Goal: Task Accomplishment & Management: Manage account settings

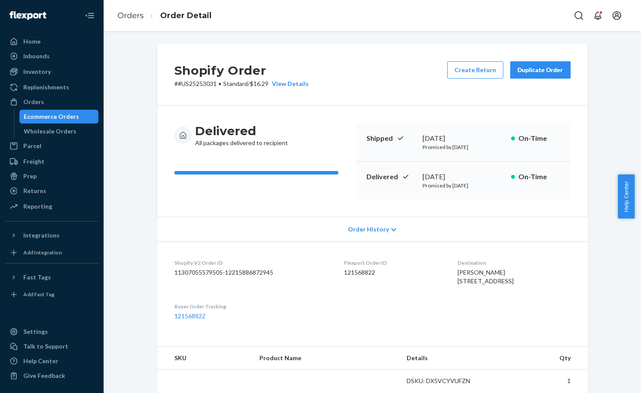
drag, startPoint x: 55, startPoint y: 117, endPoint x: 85, endPoint y: 117, distance: 30.2
click at [55, 117] on div "Ecommerce Orders" at bounding box center [51, 116] width 55 height 9
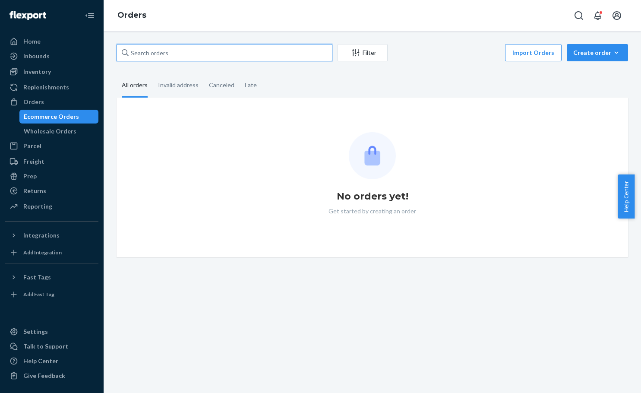
click at [216, 51] on input "text" at bounding box center [225, 52] width 216 height 17
paste input "#US25356038"
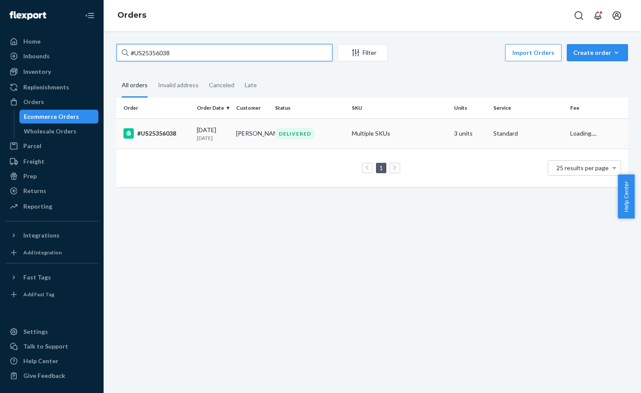
type input "#US25356038"
click at [321, 126] on td "DELIVERED" at bounding box center [310, 133] width 77 height 30
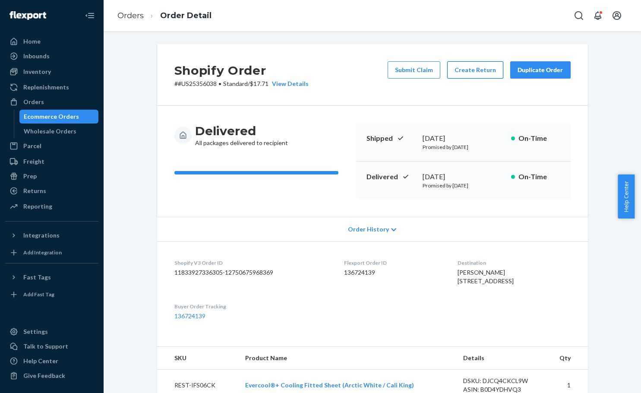
click at [471, 66] on button "Create Return" at bounding box center [475, 69] width 56 height 17
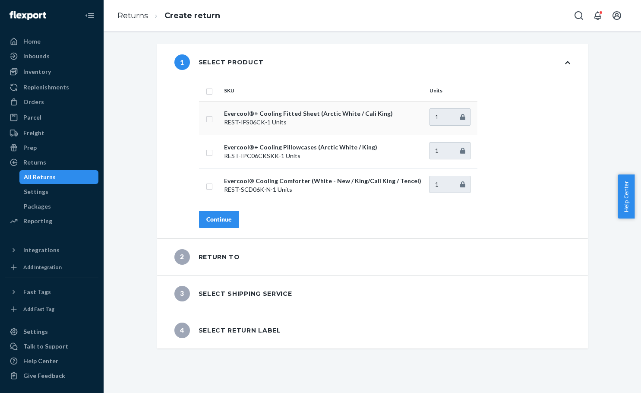
click at [209, 118] on input "checkbox" at bounding box center [209, 118] width 7 height 9
checkbox input "true"
click at [224, 220] on div "Continue" at bounding box center [218, 219] width 25 height 9
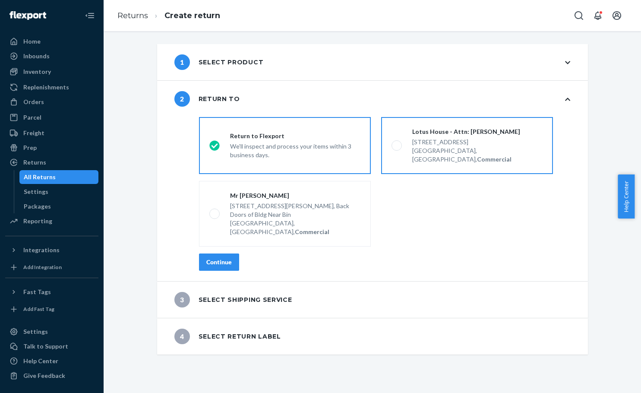
click at [464, 133] on div "Lotus House - Attn: Victoria Varela" at bounding box center [477, 131] width 130 height 9
click at [397, 143] on input "Lotus House - Attn: Victoria Varela 217 NW 15th St, Miami, FL 33136, US, Commer…" at bounding box center [395, 146] width 6 height 6
radio input "true"
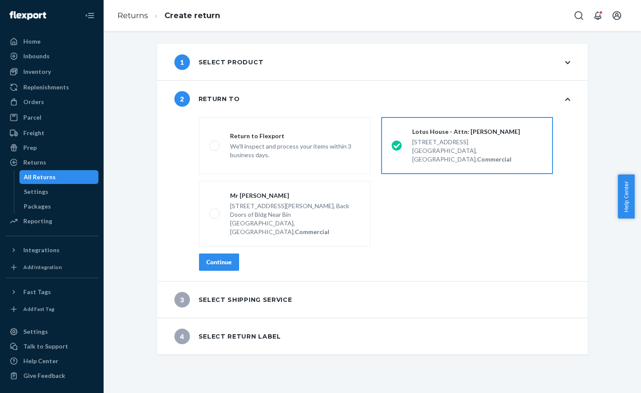
click at [209, 258] on div "Continue" at bounding box center [218, 262] width 25 height 9
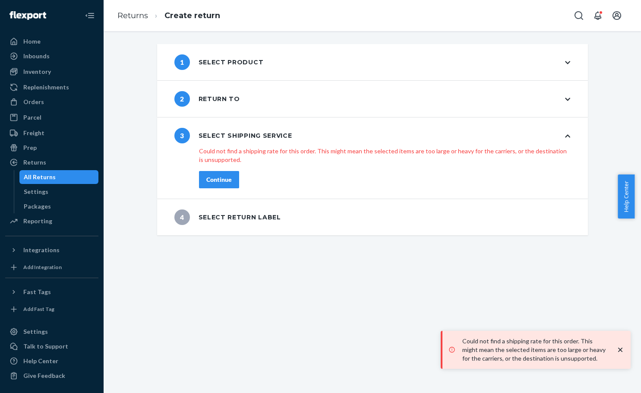
click at [296, 103] on div "2 Return to" at bounding box center [372, 99] width 431 height 36
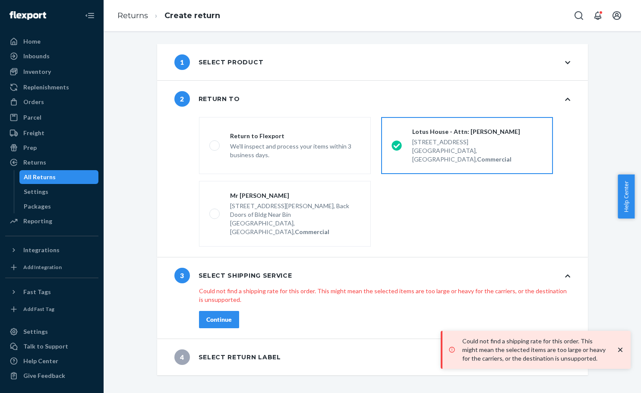
click at [429, 150] on div "Miami, FL 33136, US, Commercial" at bounding box center [477, 154] width 130 height 17
click at [397, 148] on input "Lotus House - Attn: Victoria Varela 217 NW 15th St, Miami, FL 33136, US, Commer…" at bounding box center [395, 146] width 6 height 6
click at [223, 315] on div "Continue" at bounding box center [218, 319] width 25 height 9
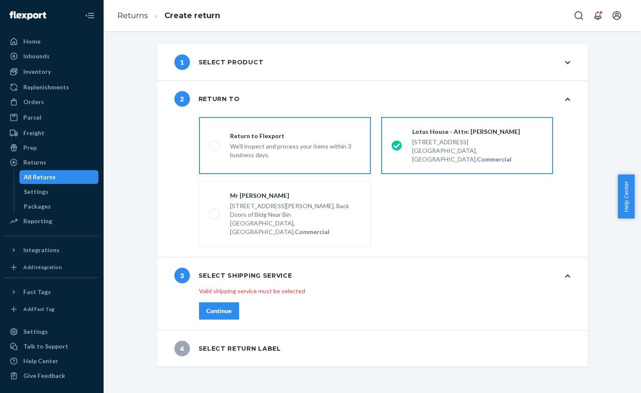
click at [289, 140] on div "We'll inspect and process your items within 3 business days." at bounding box center [295, 149] width 130 height 19
click at [215, 143] on input "Return to Flexport We'll inspect and process your items within 3 business days." at bounding box center [212, 146] width 6 height 6
radio input "true"
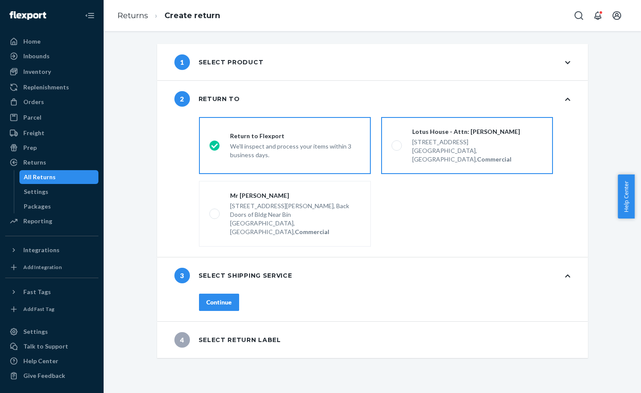
click at [479, 146] on div "Miami, FL 33136, US, Commercial" at bounding box center [477, 154] width 130 height 17
click at [397, 146] on input "Lotus House - Attn: Victoria Varela 217 NW 15th St, Miami, FL 33136, US, Commer…" at bounding box center [395, 146] width 6 height 6
radio input "true"
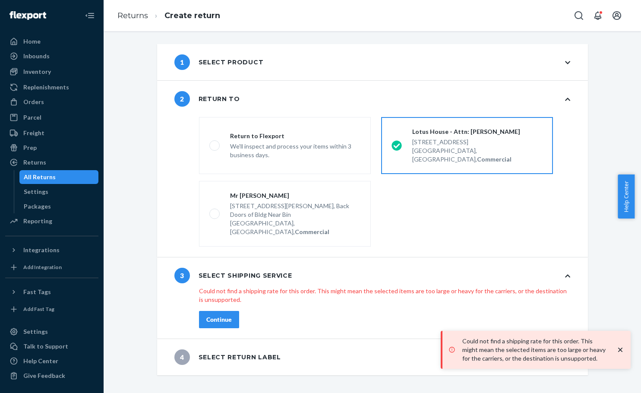
click at [259, 55] on div "1 Select product" at bounding box center [372, 62] width 431 height 36
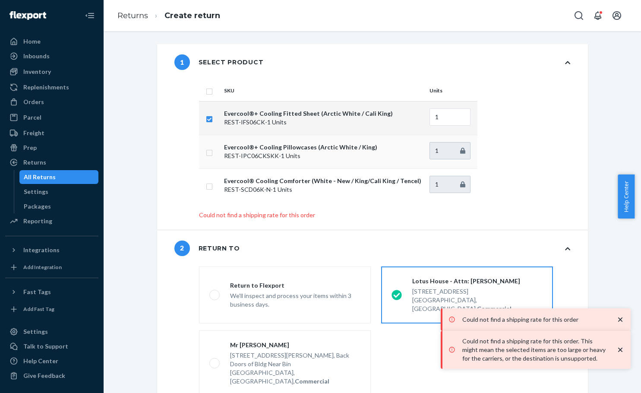
click at [208, 152] on input "checkbox" at bounding box center [209, 151] width 7 height 9
checkbox input "true"
click at [208, 122] on input "checkbox" at bounding box center [209, 118] width 7 height 9
checkbox input "false"
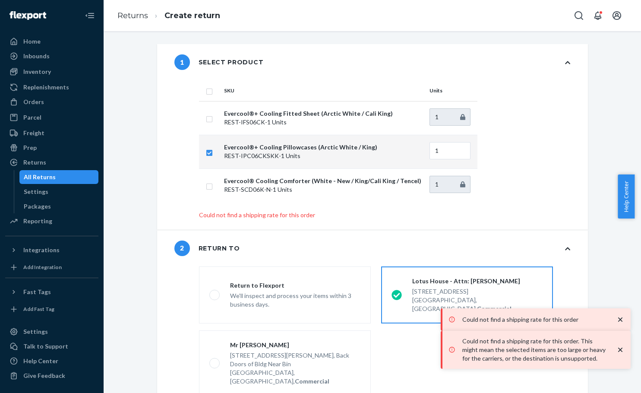
click at [207, 155] on input "checkbox" at bounding box center [209, 151] width 7 height 9
checkbox input "false"
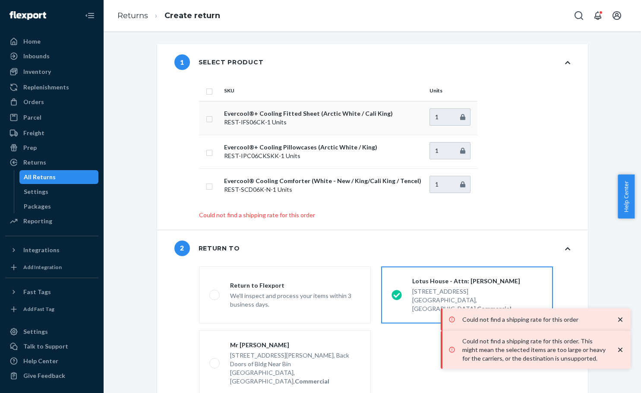
drag, startPoint x: 205, startPoint y: 118, endPoint x: 205, endPoint y: 127, distance: 9.1
click at [206, 118] on input "checkbox" at bounding box center [209, 118] width 7 height 9
checkbox input "true"
click at [175, 165] on div "1 Select product SKU Units Evercool®+ Cooling Fitted Sheet (Arctic White / Cali…" at bounding box center [372, 137] width 431 height 186
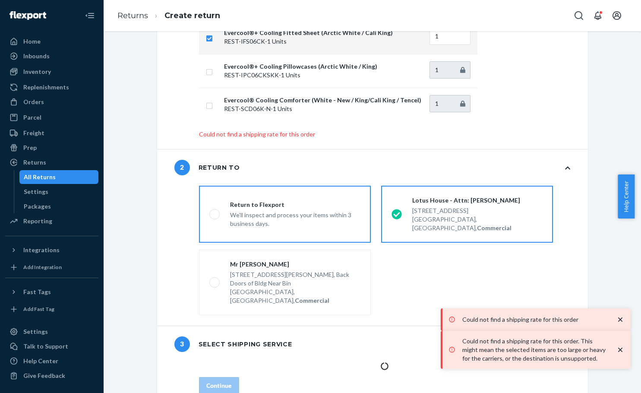
scroll to position [103, 0]
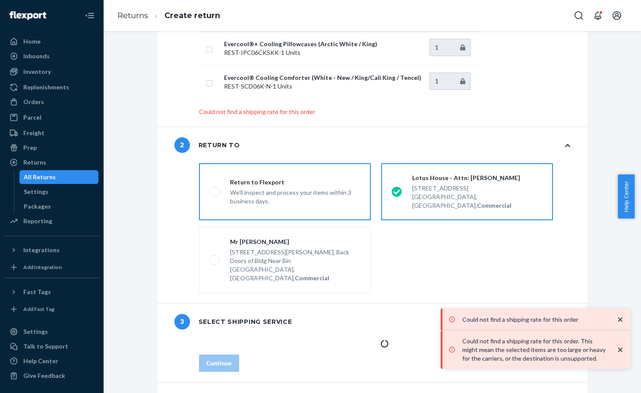
click at [288, 181] on div "Return to Flexport" at bounding box center [295, 182] width 130 height 9
click at [215, 189] on input "Return to Flexport We'll inspect and process your items within 3 business days." at bounding box center [212, 192] width 6 height 6
radio input "true"
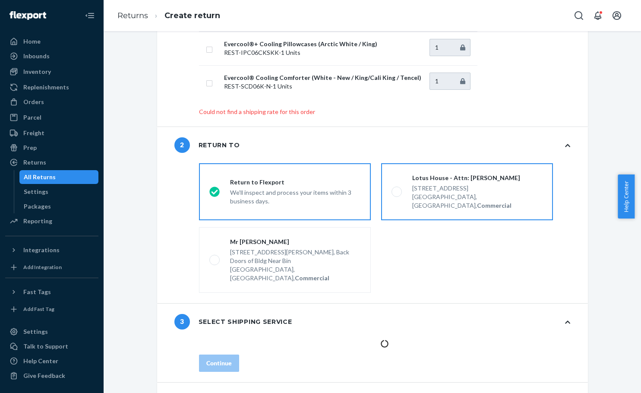
click at [460, 183] on div "217 NW 15th St, Miami, FL 33136, US, Commercial" at bounding box center [477, 196] width 130 height 28
click at [397, 189] on input "Lotus House - Attn: Victoria Varela 217 NW 15th St, Miami, FL 33136, US, Commer…" at bounding box center [395, 192] width 6 height 6
radio input "true"
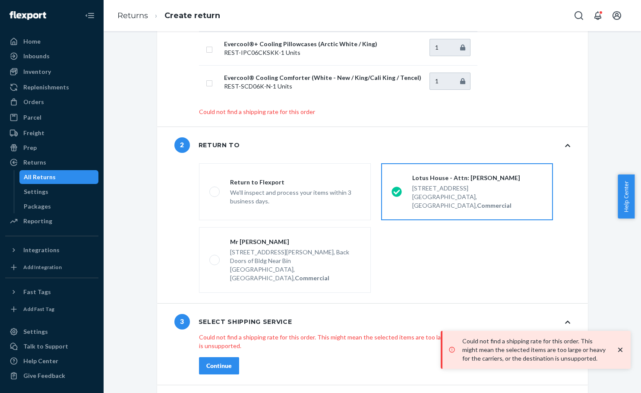
click at [449, 230] on fieldset "destinationsRadioGroup Return to Flexport We'll inspect and process your items …" at bounding box center [385, 228] width 382 height 136
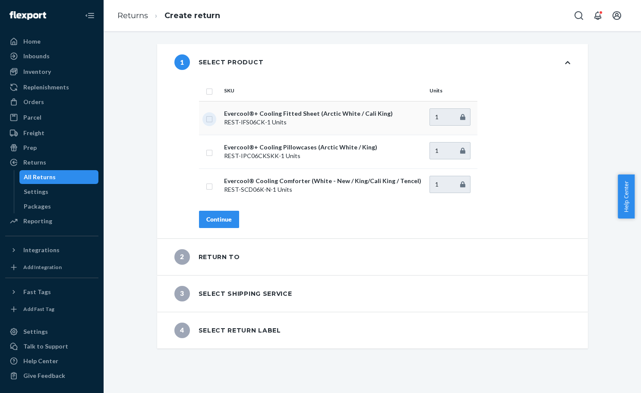
click at [206, 118] on input "checkbox" at bounding box center [209, 118] width 7 height 9
checkbox input "true"
click at [213, 217] on div "Continue" at bounding box center [218, 219] width 25 height 9
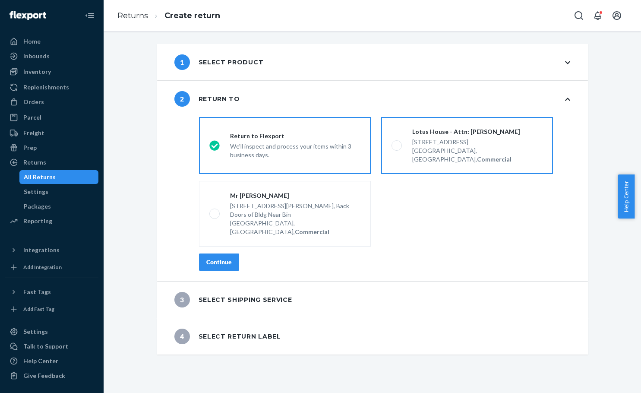
click at [423, 129] on div "Lotus House - Attn: Victoria Varela" at bounding box center [477, 131] width 130 height 9
click at [397, 143] on input "Lotus House - Attn: Victoria Varela 217 NW 15th St, Miami, FL 33136, US, Commer…" at bounding box center [395, 146] width 6 height 6
radio input "true"
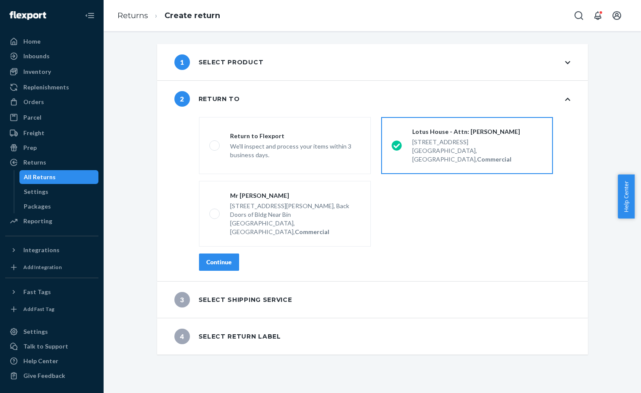
click at [212, 253] on button "Continue" at bounding box center [219, 261] width 40 height 17
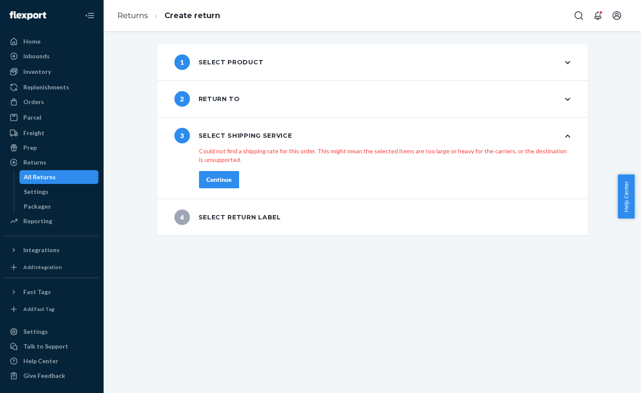
click at [279, 95] on div "2 Return to" at bounding box center [372, 99] width 431 height 36
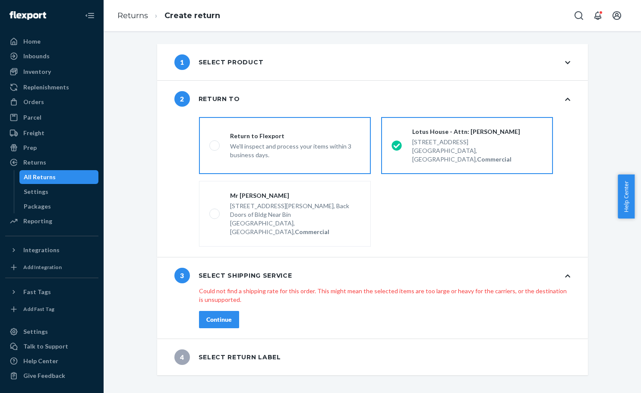
click at [261, 140] on div "We'll inspect and process your items within 3 business days." at bounding box center [295, 149] width 130 height 19
click at [215, 143] on input "Return to Flexport We'll inspect and process your items within 3 business days." at bounding box center [212, 146] width 6 height 6
radio input "true"
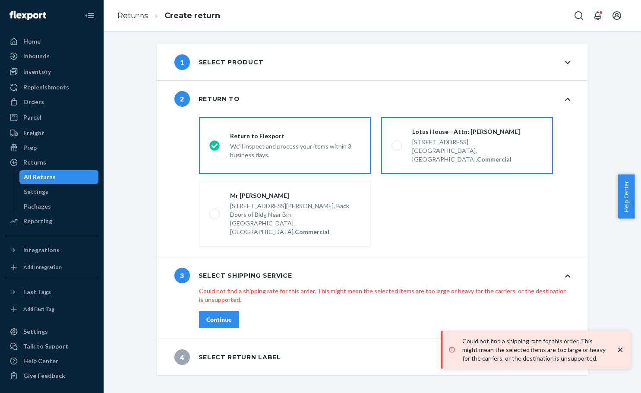
click at [443, 135] on div "Lotus House - Attn: Victoria Varela" at bounding box center [477, 131] width 130 height 9
click at [397, 143] on input "Lotus House - Attn: Victoria Varela 217 NW 15th St, Miami, FL 33136, US, Commer…" at bounding box center [395, 146] width 6 height 6
radio input "true"
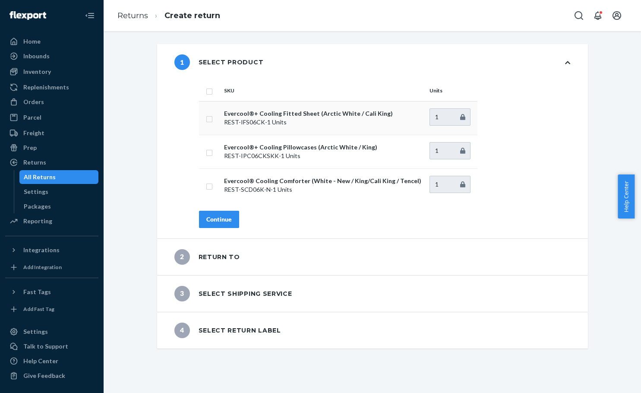
click at [199, 117] on td at bounding box center [210, 118] width 22 height 34
click at [225, 120] on p "REST-IFS06CK - 1 Units" at bounding box center [323, 122] width 199 height 9
click at [209, 121] on input "checkbox" at bounding box center [209, 118] width 7 height 9
checkbox input "true"
click at [219, 222] on div "Continue" at bounding box center [218, 219] width 25 height 9
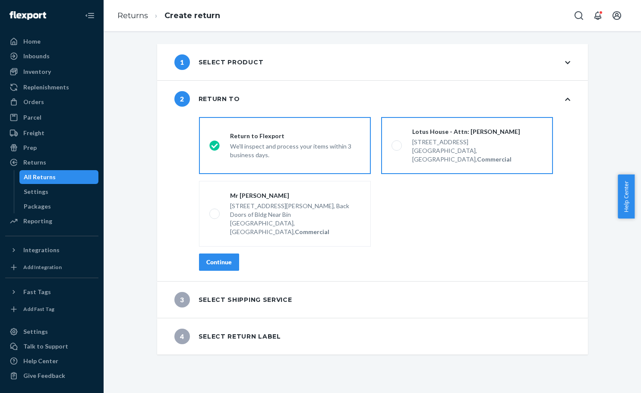
click at [473, 139] on div "217 NW 15th St," at bounding box center [477, 142] width 130 height 9
click at [397, 143] on input "Lotus House - Attn: Victoria Varela 217 NW 15th St, Miami, FL 33136, US, Commer…" at bounding box center [395, 146] width 6 height 6
radio input "true"
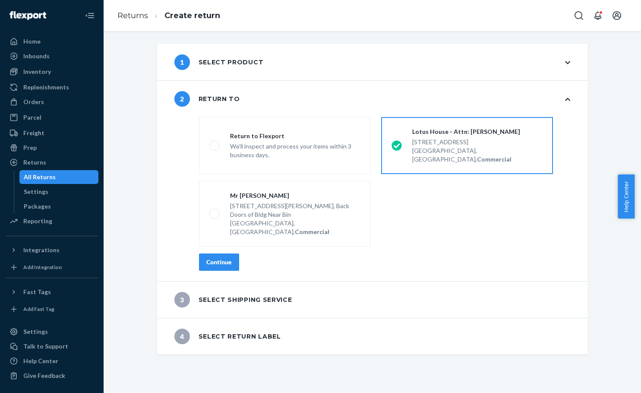
click at [215, 258] on div "Continue" at bounding box center [218, 262] width 25 height 9
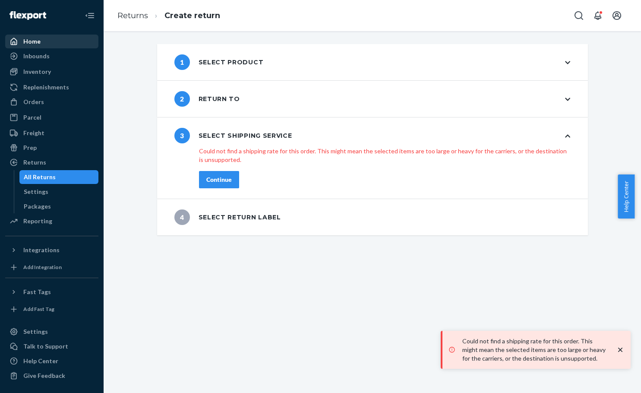
drag, startPoint x: 41, startPoint y: 42, endPoint x: 46, endPoint y: 42, distance: 4.8
click at [41, 41] on div "Home" at bounding box center [52, 41] width 92 height 12
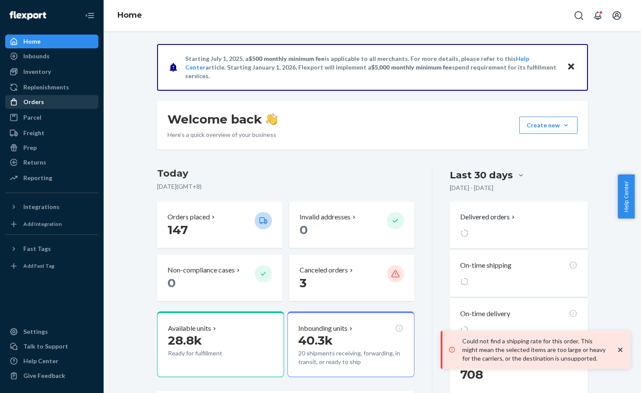
click at [44, 104] on div "Orders" at bounding box center [52, 102] width 92 height 12
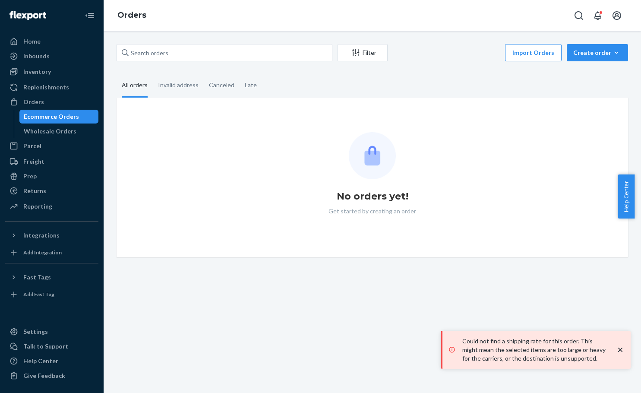
click at [47, 116] on div "Ecommerce Orders" at bounding box center [51, 116] width 55 height 9
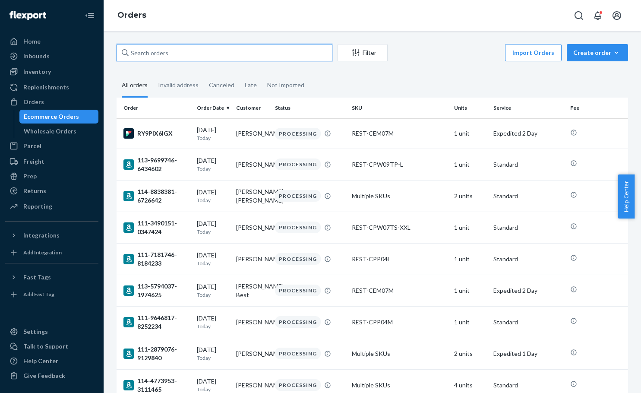
click at [220, 49] on input "text" at bounding box center [225, 52] width 216 height 17
paste input "#US25356038"
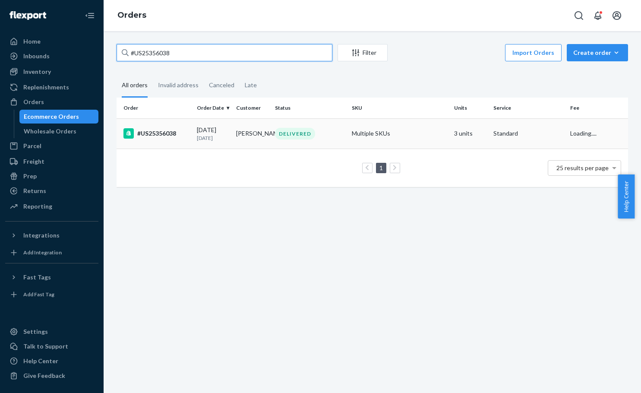
type input "#US25356038"
click at [318, 138] on div "DELIVERED" at bounding box center [309, 134] width 73 height 12
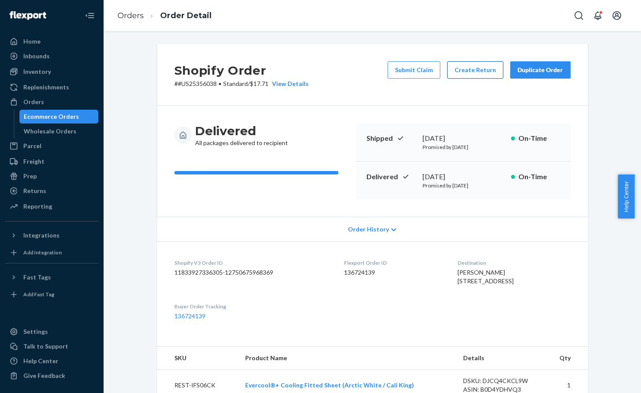
click at [475, 67] on button "Create Return" at bounding box center [475, 69] width 56 height 17
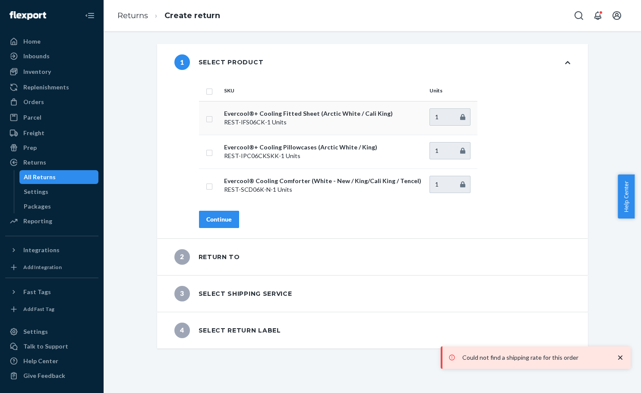
click at [208, 116] on input "checkbox" at bounding box center [209, 118] width 7 height 9
checkbox input "true"
click at [220, 214] on button "Continue" at bounding box center [219, 219] width 40 height 17
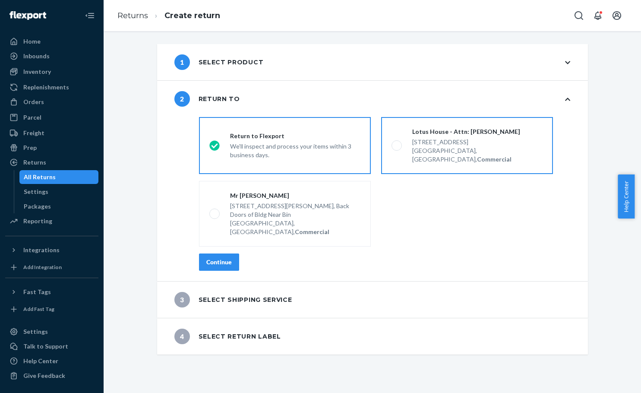
click at [456, 138] on div "217 NW 15th St," at bounding box center [477, 142] width 130 height 9
click at [397, 143] on input "Lotus House - Attn: Victoria Varela 217 NW 15th St, Miami, FL 33136, US, Commer…" at bounding box center [395, 146] width 6 height 6
radio input "true"
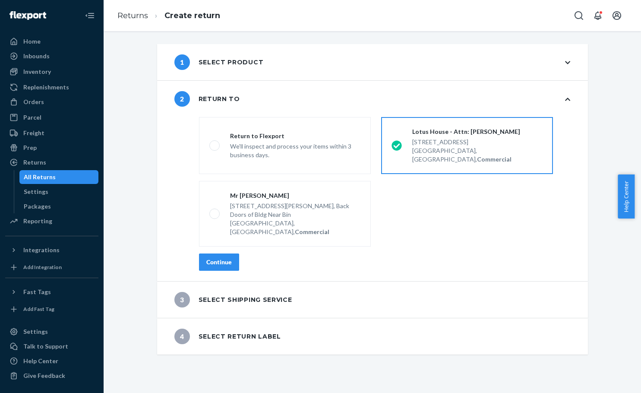
click at [206, 253] on button "Continue" at bounding box center [219, 261] width 40 height 17
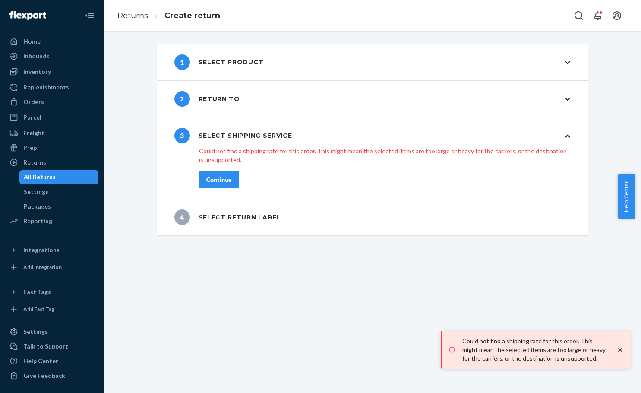
click at [49, 181] on div "All Returns" at bounding box center [59, 177] width 78 height 12
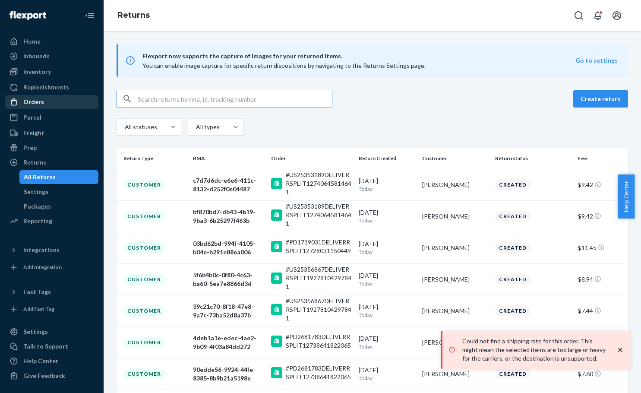
click at [37, 104] on div "Orders" at bounding box center [33, 102] width 21 height 9
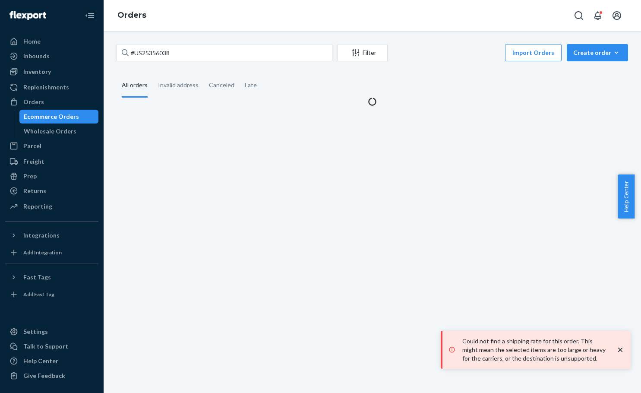
click at [51, 115] on div "Ecommerce Orders" at bounding box center [51, 116] width 55 height 9
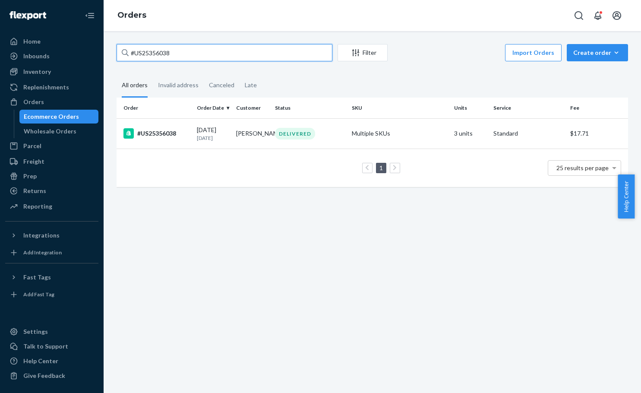
click at [221, 54] on input "#US25356038" at bounding box center [225, 52] width 216 height 17
click at [324, 131] on div "DELIVERED" at bounding box center [309, 134] width 73 height 12
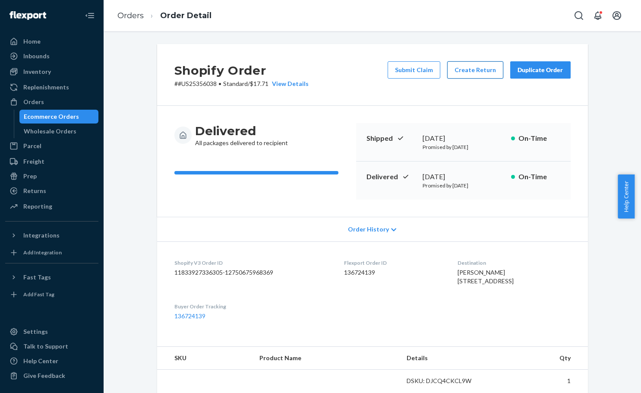
click at [476, 75] on button "Create Return" at bounding box center [475, 69] width 56 height 17
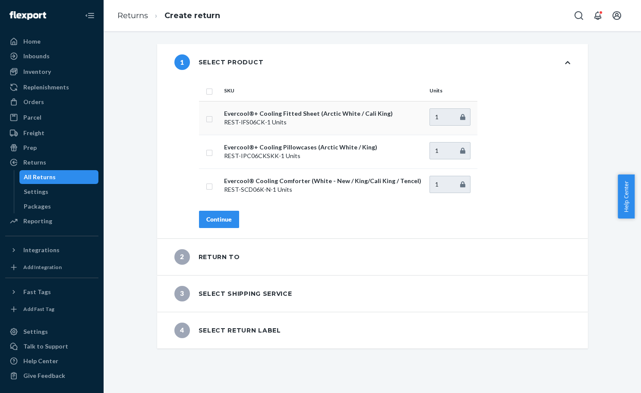
click at [236, 119] on p "REST-IFS06CK - 1 Units" at bounding box center [323, 122] width 199 height 9
drag, startPoint x: 208, startPoint y: 120, endPoint x: 216, endPoint y: 145, distance: 26.6
click at [208, 120] on input "checkbox" at bounding box center [209, 118] width 7 height 9
checkbox input "true"
click at [215, 215] on div "Continue" at bounding box center [218, 219] width 25 height 9
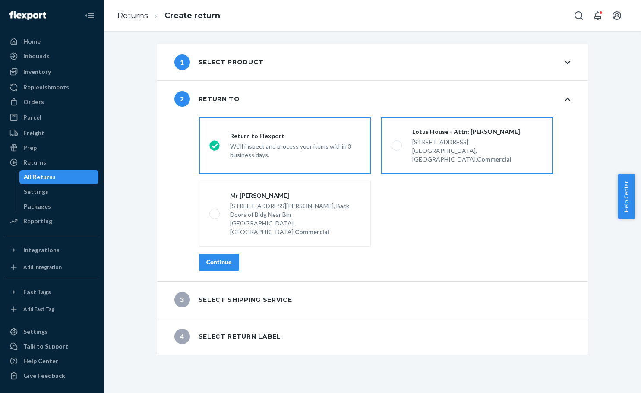
click at [456, 125] on label "Lotus House - Attn: Victoria Varela 217 NW 15th St, Miami, FL 33136, US, Commer…" at bounding box center [467, 145] width 172 height 57
click at [397, 143] on input "Lotus House - Attn: Victoria Varela 217 NW 15th St, Miami, FL 33136, US, Commer…" at bounding box center [395, 146] width 6 height 6
radio input "true"
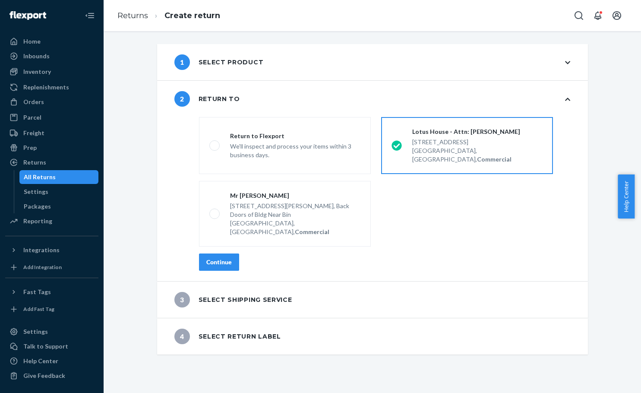
click at [224, 258] on div "Continue" at bounding box center [218, 262] width 25 height 9
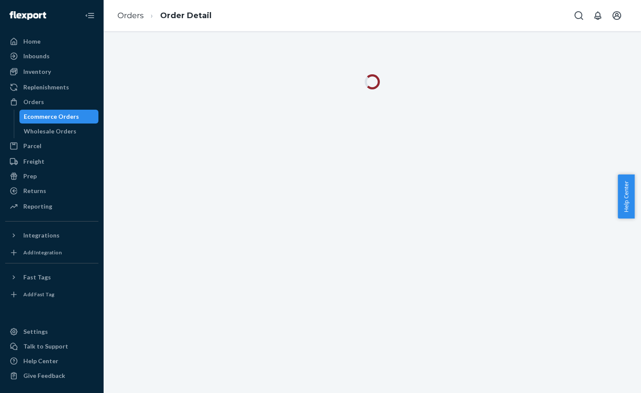
click at [55, 116] on div "Ecommerce Orders" at bounding box center [51, 116] width 55 height 9
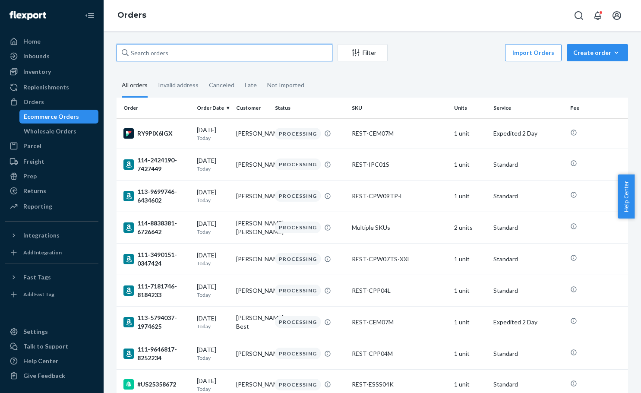
click at [183, 51] on input "text" at bounding box center [225, 52] width 216 height 17
paste input "#US25336404"
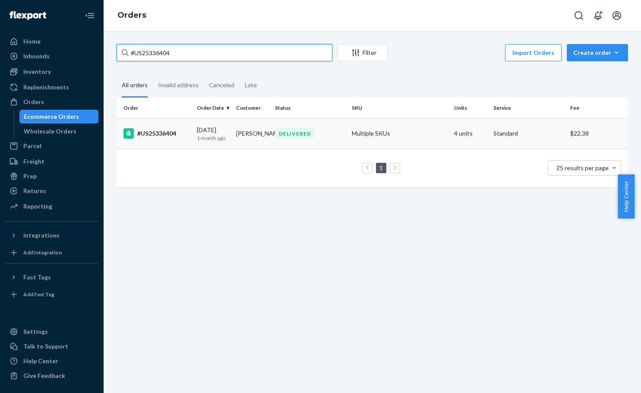
type input "#US25336404"
click at [349, 129] on td "Multiple SKUs" at bounding box center [399, 133] width 102 height 30
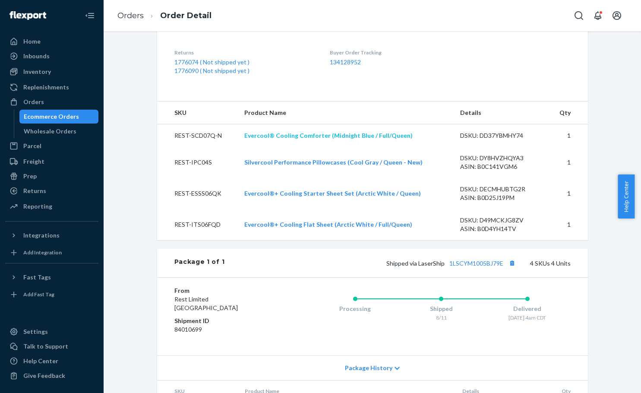
scroll to position [190, 0]
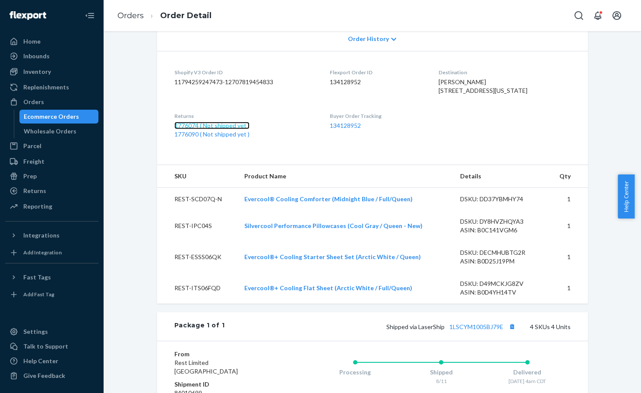
drag, startPoint x: 206, startPoint y: 141, endPoint x: 222, endPoint y: 138, distance: 16.3
click at [206, 129] on link "1776074 ( Not shipped yet )" at bounding box center [211, 125] width 75 height 7
click at [203, 138] on link "1776090 ( Not shipped yet )" at bounding box center [211, 133] width 75 height 7
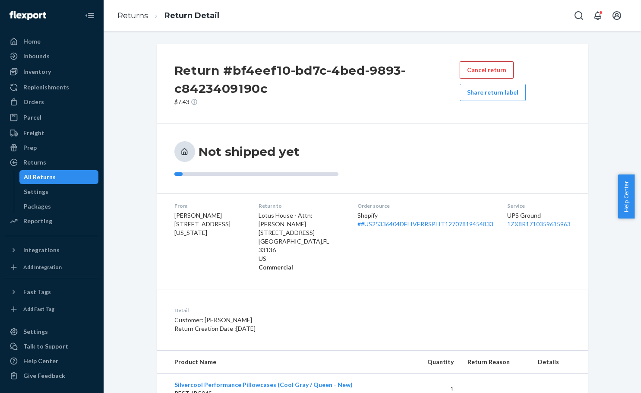
click at [498, 65] on button "Cancel return" at bounding box center [487, 69] width 54 height 17
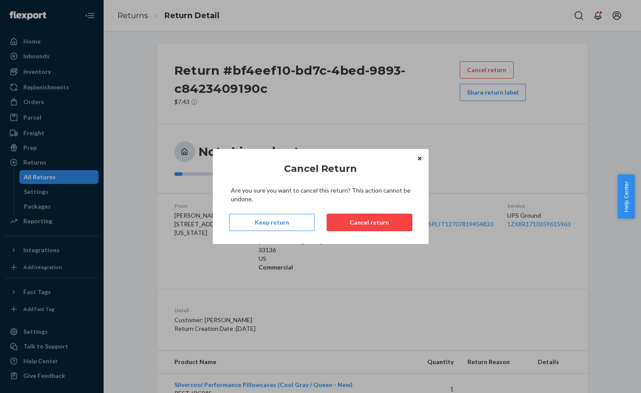
click at [363, 221] on button "Cancel return" at bounding box center [369, 222] width 85 height 17
